Goal: Task Accomplishment & Management: Use online tool/utility

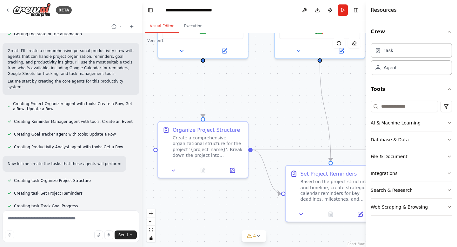
scroll to position [224, 0]
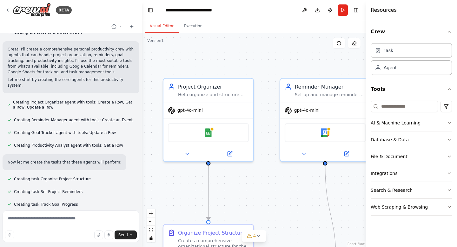
drag, startPoint x: 251, startPoint y: 102, endPoint x: 257, endPoint y: 205, distance: 103.0
click at [257, 205] on div ".deletable-edge-delete-btn { width: 20px; height: 20px; border: 0px solid #ffff…" at bounding box center [254, 140] width 224 height 214
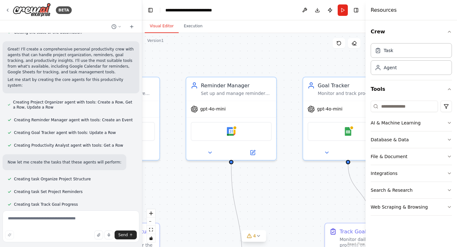
drag, startPoint x: 278, startPoint y: 52, endPoint x: 184, endPoint y: 50, distance: 94.3
click at [184, 50] on div ".deletable-edge-delete-btn { width: 20px; height: 20px; border: 0px solid #ffff…" at bounding box center [254, 140] width 224 height 214
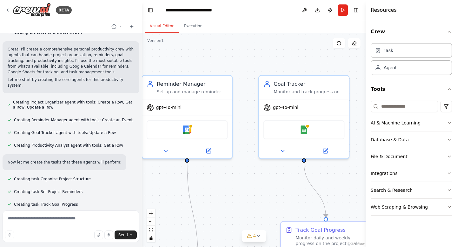
drag, startPoint x: 245, startPoint y: 52, endPoint x: 200, endPoint y: 50, distance: 44.8
click at [200, 50] on div ".deletable-edge-delete-btn { width: 20px; height: 20px; border: 0px solid #ffff…" at bounding box center [254, 140] width 224 height 214
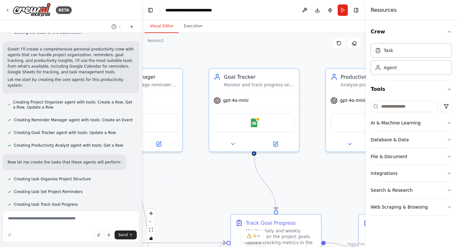
drag, startPoint x: 241, startPoint y: 53, endPoint x: 187, endPoint y: 44, distance: 54.1
click at [187, 44] on div ".deletable-edge-delete-btn { width: 20px; height: 20px; border: 0px solid #ffff…" at bounding box center [254, 140] width 224 height 214
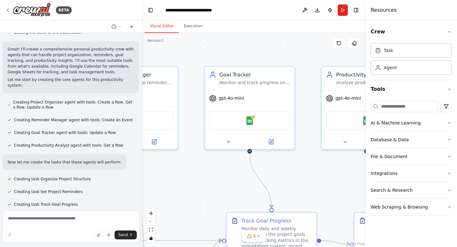
drag, startPoint x: 241, startPoint y: 43, endPoint x: 219, endPoint y: 44, distance: 21.6
click at [219, 44] on div ".deletable-edge-delete-btn { width: 20px; height: 20px; border: 0px solid #ffff…" at bounding box center [254, 140] width 224 height 214
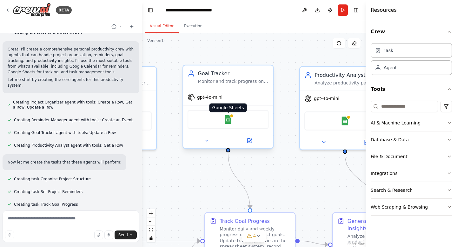
click at [227, 122] on img at bounding box center [228, 119] width 9 height 9
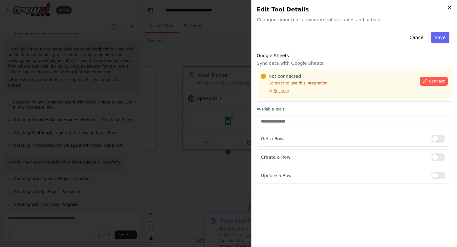
click at [449, 8] on icon "button" at bounding box center [449, 7] width 5 height 5
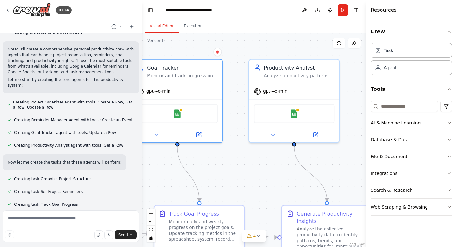
drag, startPoint x: 281, startPoint y: 45, endPoint x: 230, endPoint y: 38, distance: 51.3
click at [230, 38] on div ".deletable-edge-delete-btn { width: 20px; height: 20px; border: 0px solid #ffff…" at bounding box center [254, 140] width 224 height 214
click at [412, 124] on div "AI & Machine Learning" at bounding box center [396, 123] width 50 height 6
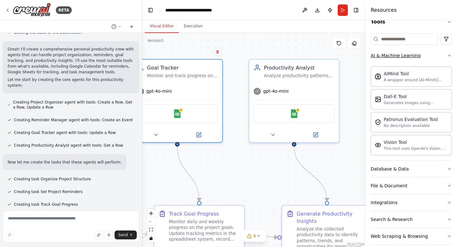
scroll to position [70, 0]
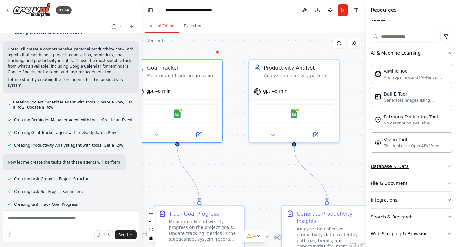
click at [426, 167] on button "Database & Data" at bounding box center [411, 166] width 81 height 17
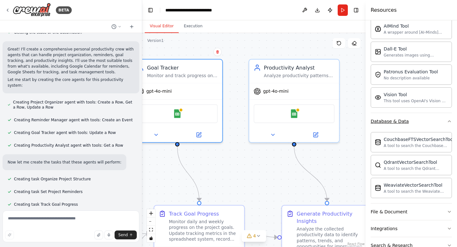
scroll to position [149, 0]
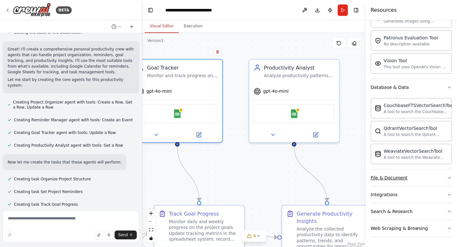
click at [422, 180] on button "File & Document" at bounding box center [411, 178] width 81 height 17
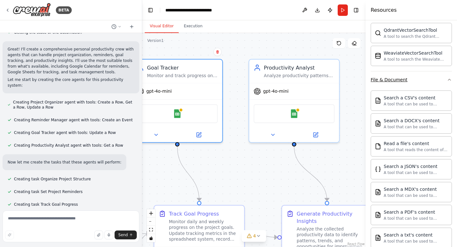
scroll to position [337, 0]
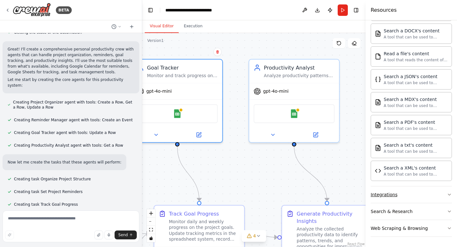
click at [431, 195] on button "Integrations" at bounding box center [411, 194] width 81 height 17
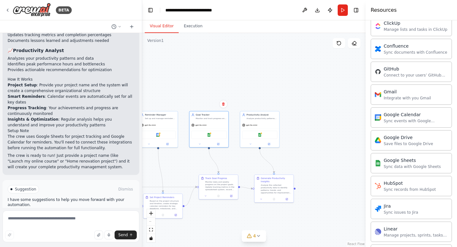
scroll to position [636, 0]
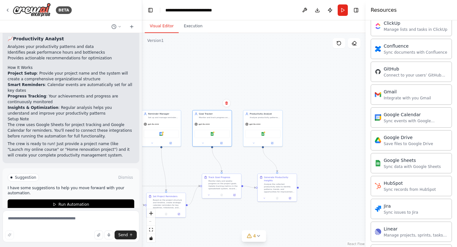
click at [287, 87] on div ".deletable-edge-delete-btn { width: 20px; height: 20px; border: 0px solid #ffff…" at bounding box center [254, 140] width 224 height 214
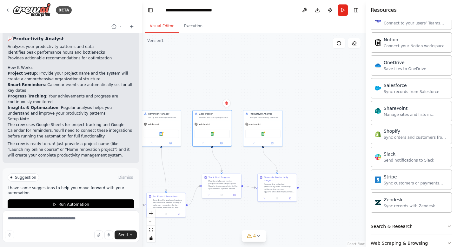
scroll to position [845, 0]
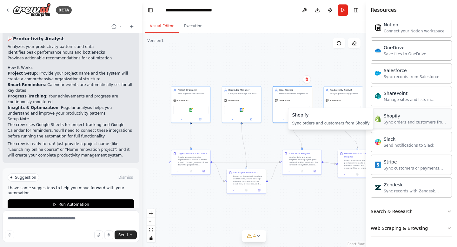
drag, startPoint x: 332, startPoint y: 141, endPoint x: 412, endPoint y: 117, distance: 83.2
click at [412, 117] on div "BETA Create a crew that helps organize your personal projects, sets reminders f…" at bounding box center [228, 123] width 457 height 247
